Goal: Information Seeking & Learning: Learn about a topic

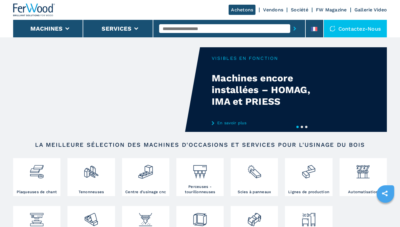
click at [220, 28] on input "text" at bounding box center [224, 28] width 131 height 9
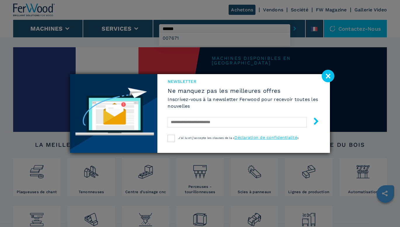
type input "******"
click at [212, 34] on div "Newsletter Ne manquez pas les meilleures offres Inscrivez-vous à la newsletter …" at bounding box center [200, 113] width 400 height 227
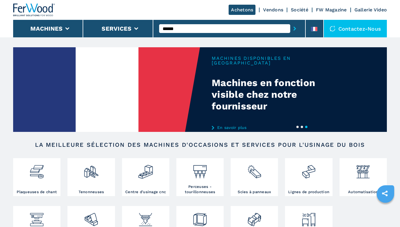
click at [299, 28] on button "submit-button" at bounding box center [294, 28] width 9 height 13
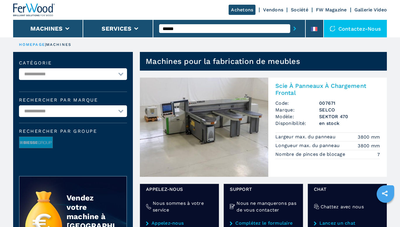
click at [220, 127] on img at bounding box center [204, 127] width 128 height 99
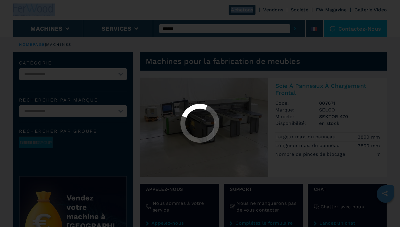
click at [220, 127] on div at bounding box center [200, 124] width 390 height 40
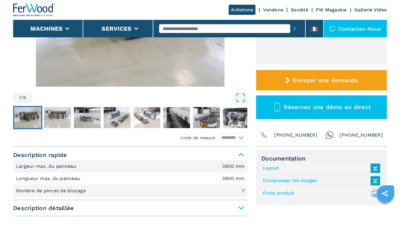
scroll to position [204, 0]
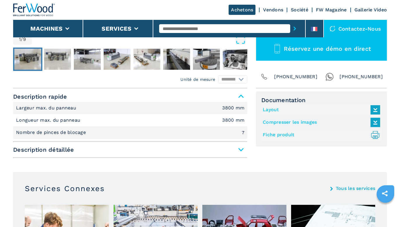
click at [279, 135] on link "Fiche produit .prefix__st0{stroke-linecap:round;stroke-linejoin:round}.prefix__…" at bounding box center [320, 135] width 114 height 10
click at [282, 121] on link "Compresser les images" at bounding box center [320, 123] width 114 height 10
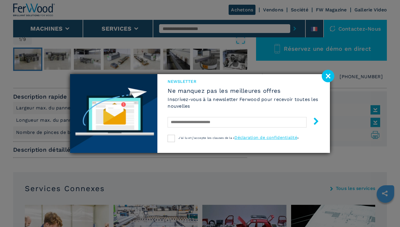
click at [330, 77] on image at bounding box center [328, 76] width 13 height 13
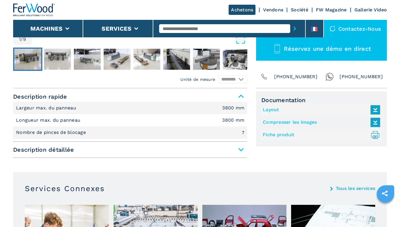
click at [264, 110] on link "Layout" at bounding box center [320, 110] width 114 height 10
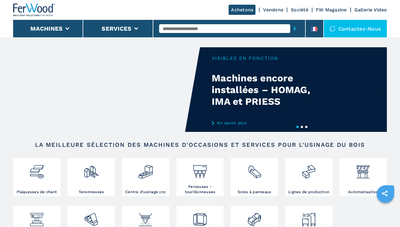
click at [211, 29] on input "text" at bounding box center [224, 28] width 131 height 9
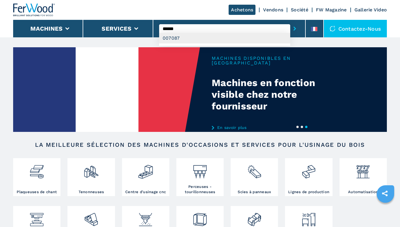
type input "******"
click at [183, 38] on div "007087" at bounding box center [224, 38] width 131 height 11
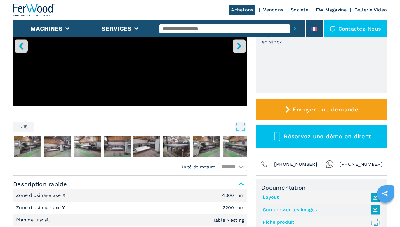
scroll to position [204, 0]
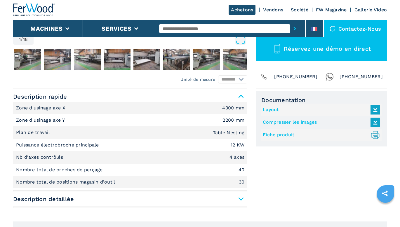
click at [280, 134] on link "Fiche produit .prefix__st0{stroke-linecap:round;stroke-linejoin:round}.prefix__…" at bounding box center [320, 135] width 114 height 10
click at [279, 121] on link "Compresser les images" at bounding box center [320, 123] width 114 height 10
click at [274, 107] on link "Layout" at bounding box center [320, 110] width 114 height 10
click at [216, 28] on input "text" at bounding box center [224, 28] width 131 height 9
click at [210, 29] on input "text" at bounding box center [224, 28] width 131 height 9
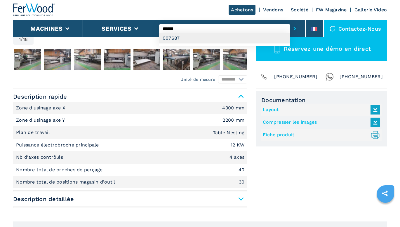
type input "******"
click at [226, 35] on div "007687" at bounding box center [224, 38] width 131 height 11
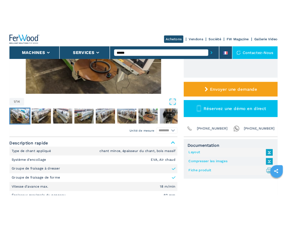
scroll to position [204, 0]
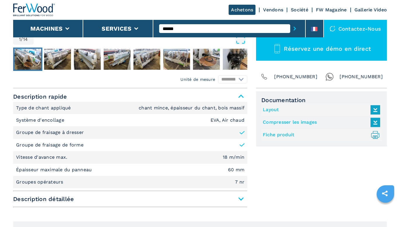
click at [275, 134] on link "Fiche produit .prefix__st0{stroke-linecap:round;stroke-linejoin:round}.prefix__…" at bounding box center [320, 135] width 114 height 10
click at [285, 124] on link "Compresser les images" at bounding box center [320, 123] width 114 height 10
click at [270, 112] on link "Layout" at bounding box center [320, 110] width 114 height 10
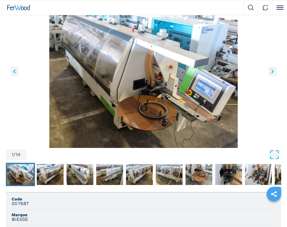
scroll to position [0, 0]
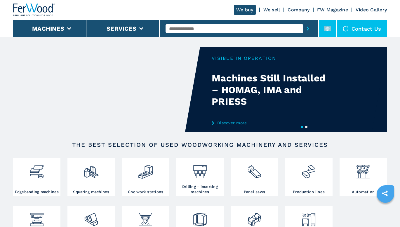
click at [328, 29] on rect at bounding box center [327, 28] width 7 height 5
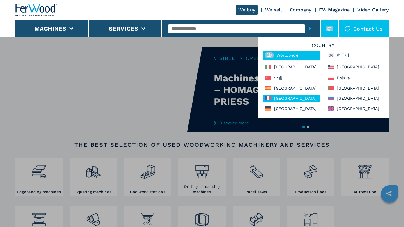
click at [279, 100] on div "France" at bounding box center [292, 98] width 57 height 7
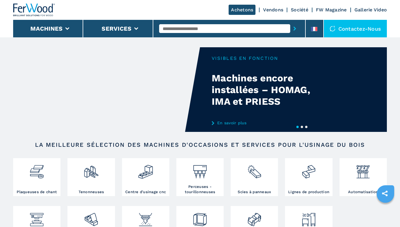
click at [217, 30] on input "text" at bounding box center [224, 28] width 131 height 9
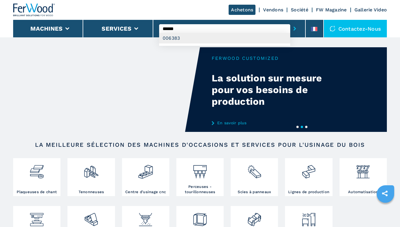
type input "******"
click at [195, 40] on div "006383" at bounding box center [224, 38] width 131 height 11
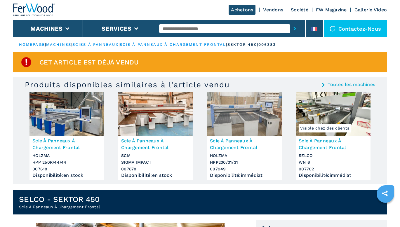
click at [209, 27] on input "text" at bounding box center [224, 28] width 131 height 9
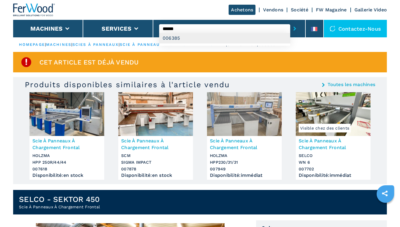
type input "******"
click at [183, 34] on div "006385" at bounding box center [224, 38] width 131 height 11
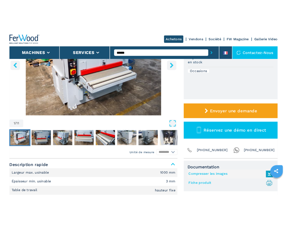
scroll to position [175, 0]
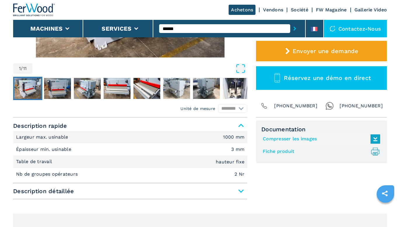
click at [288, 151] on link "Fiche produit .prefix__st0{stroke-linecap:round;stroke-linejoin:round}.prefix__…" at bounding box center [320, 152] width 114 height 10
click at [281, 139] on link "Compresser les images" at bounding box center [320, 139] width 114 height 10
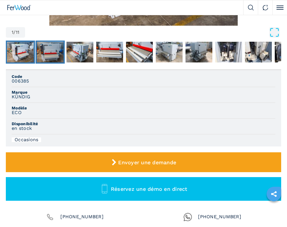
click at [57, 52] on img "Go to Slide 2" at bounding box center [50, 52] width 27 height 21
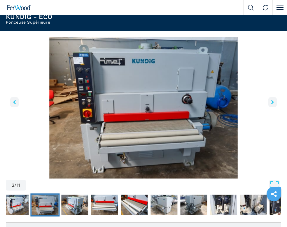
scroll to position [58, 0]
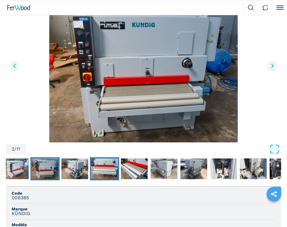
click at [108, 171] on img "Go to Slide 4" at bounding box center [104, 169] width 27 height 21
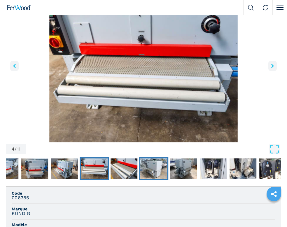
click at [147, 168] on img "Go to Slide 6" at bounding box center [153, 169] width 27 height 21
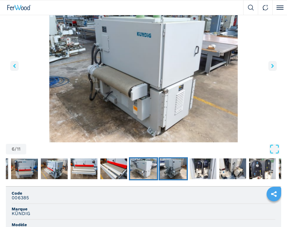
click at [173, 173] on img "Go to Slide 7" at bounding box center [173, 169] width 27 height 21
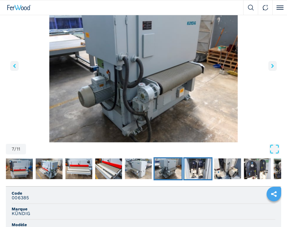
click at [187, 172] on img "Go to Slide 8" at bounding box center [198, 169] width 27 height 21
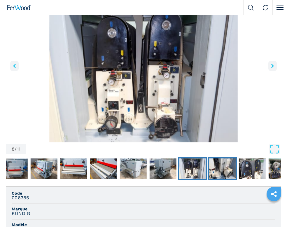
click at [214, 173] on img "Go to Slide 9" at bounding box center [222, 169] width 27 height 21
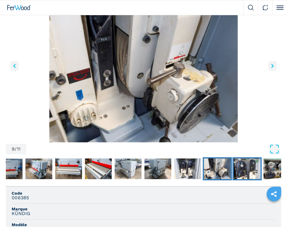
click at [235, 173] on img "Go to Slide 10" at bounding box center [247, 169] width 27 height 21
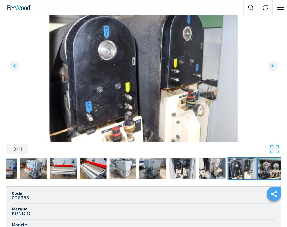
click at [261, 173] on img "Go to Slide 11" at bounding box center [272, 169] width 27 height 21
